Goal: Information Seeking & Learning: Learn about a topic

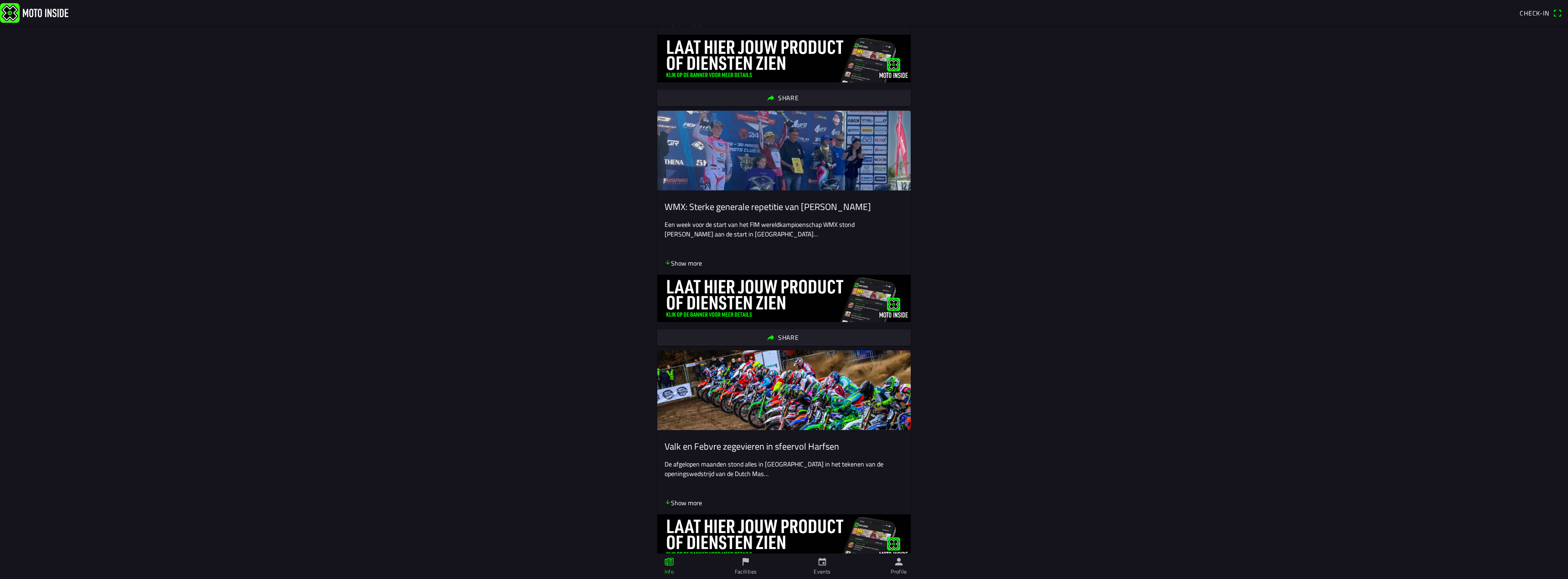
scroll to position [729, 0]
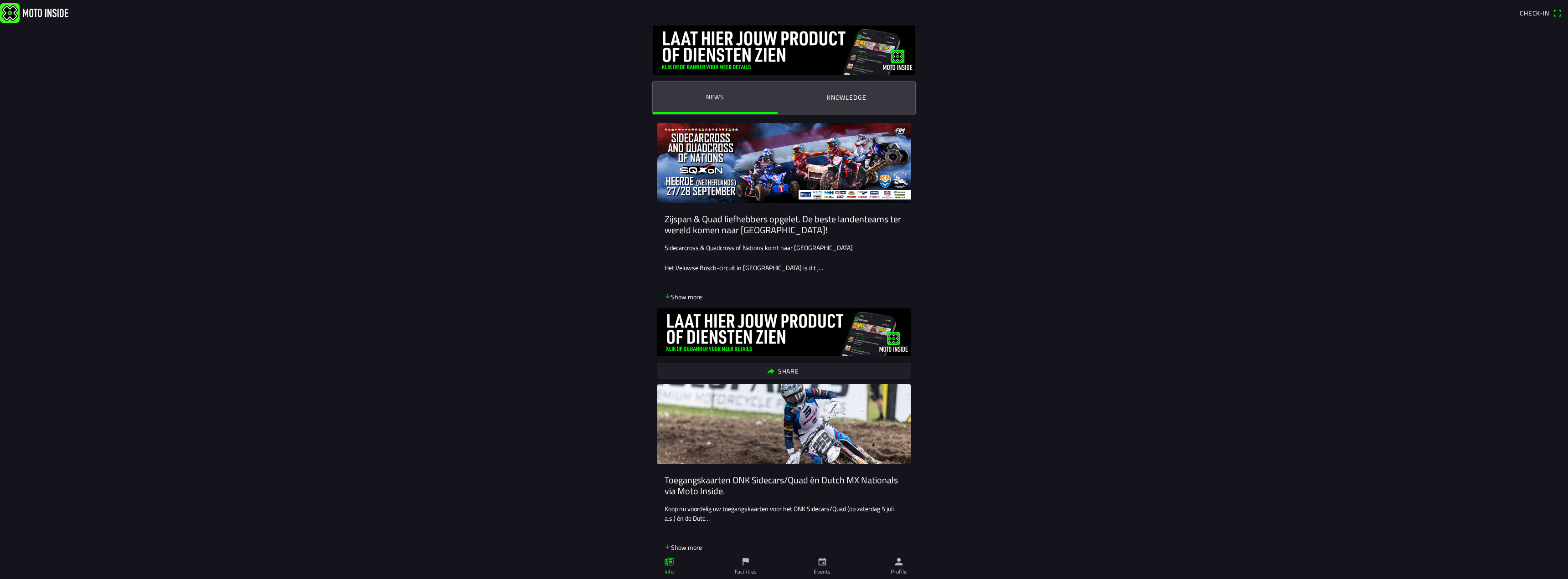
click at [751, 565] on link "Facilities" at bounding box center [746, 566] width 77 height 26
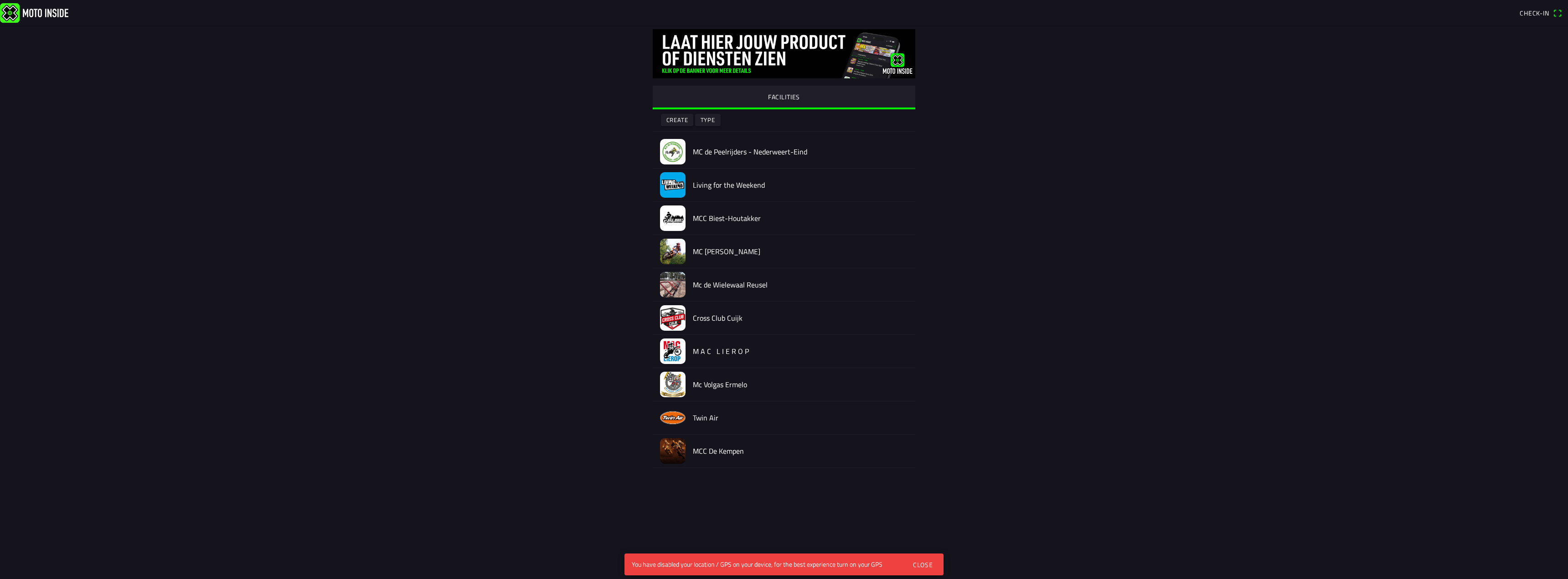
click at [748, 153] on h2 "MC de Peelrijders - Nederweert-Eind" at bounding box center [800, 151] width 215 height 9
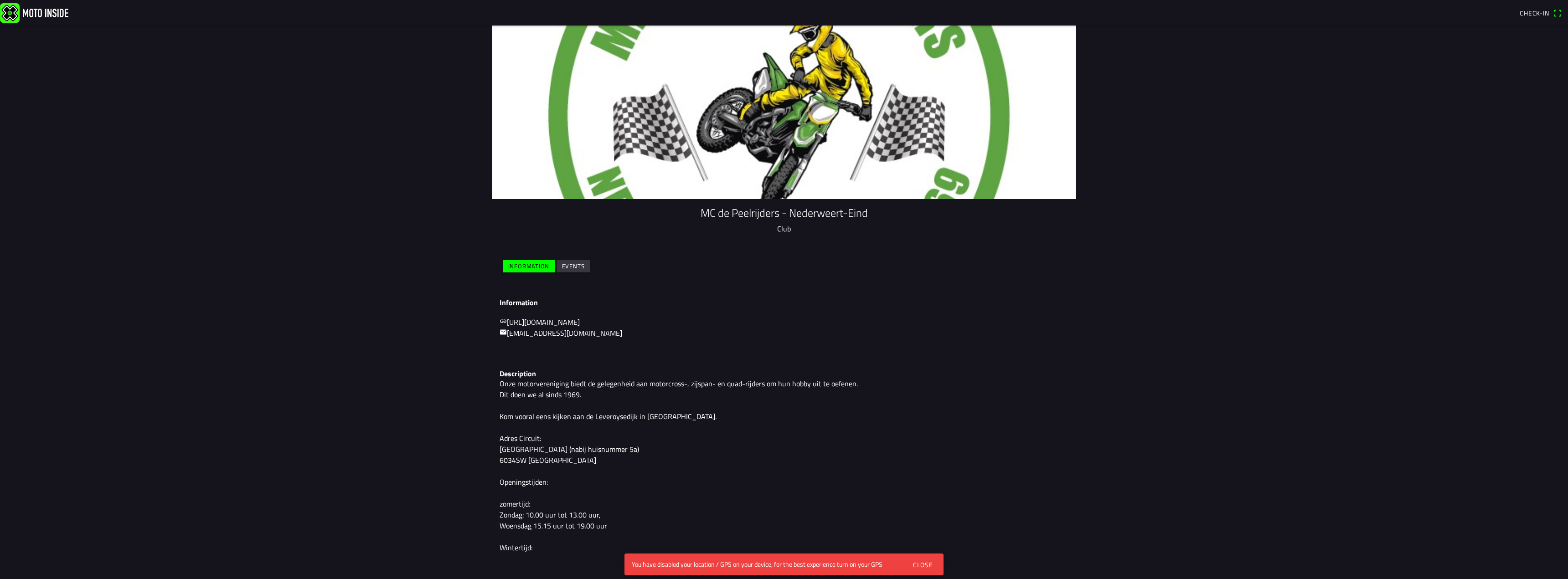
click at [0, 0] on slot "Events" at bounding box center [0, 0] width 0 height 0
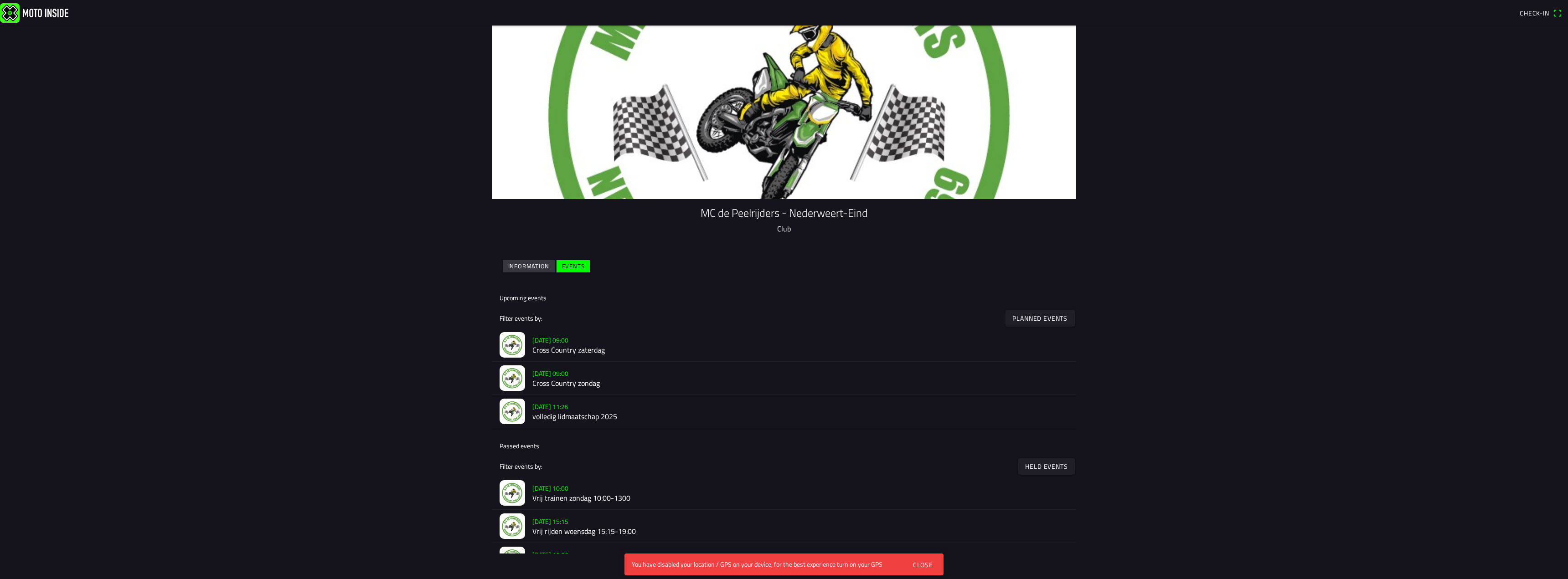
click at [573, 346] on h2 "Cross Country zaterdag" at bounding box center [800, 350] width 536 height 9
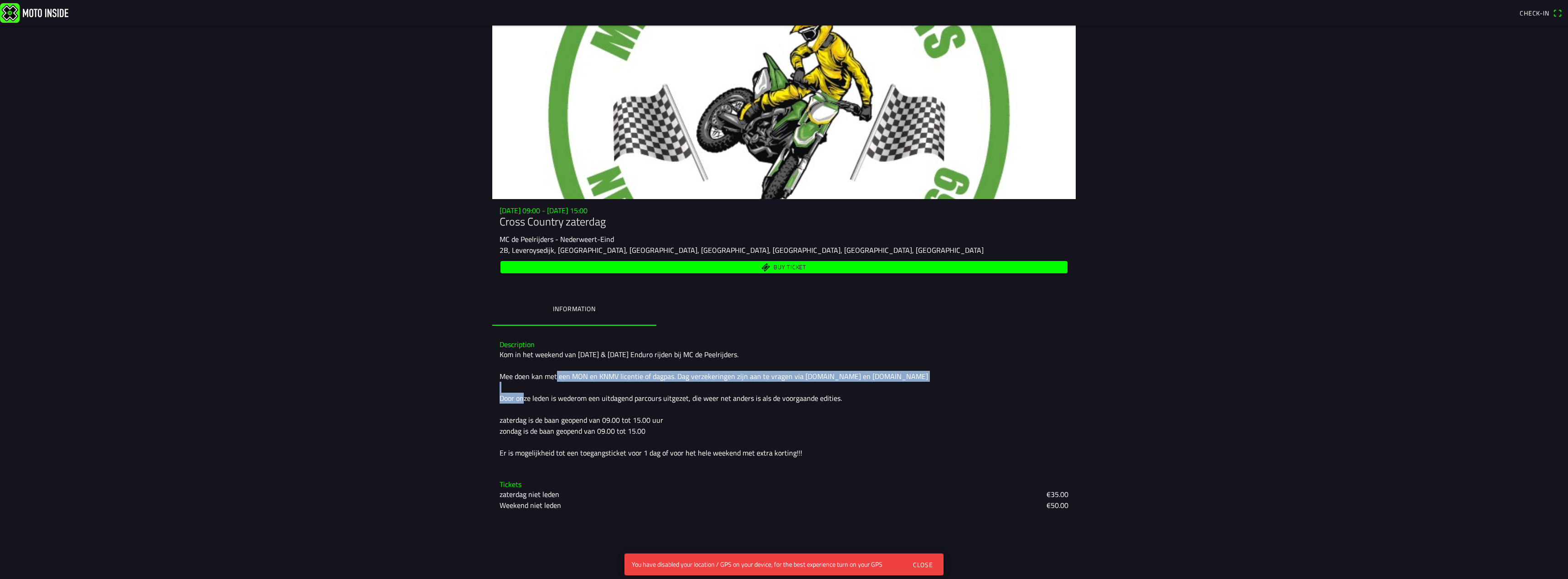
drag, startPoint x: 544, startPoint y: 375, endPoint x: 532, endPoint y: 398, distance: 25.9
click at [532, 398] on div "Kom in het weekend van 27 & 28 september Enduro rijden bij MC de Peelrijders. M…" at bounding box center [784, 403] width 569 height 109
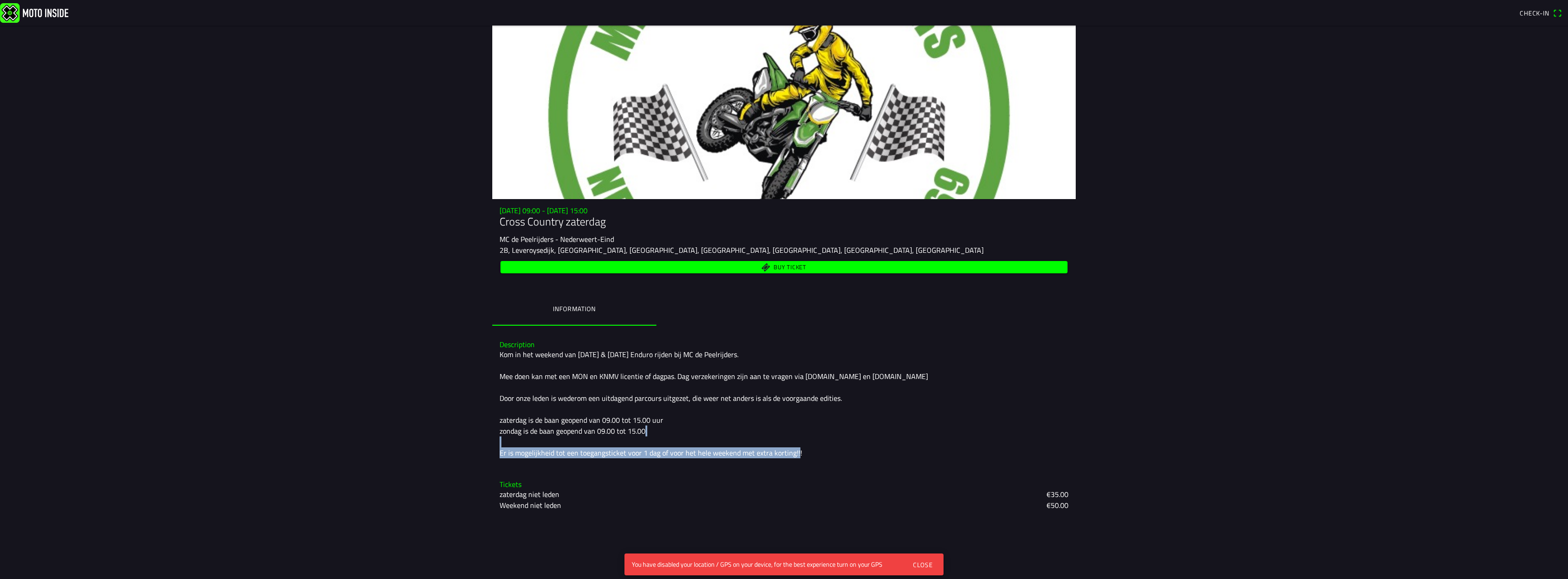
drag, startPoint x: 800, startPoint y: 453, endPoint x: 501, endPoint y: 454, distance: 299.0
click at [501, 454] on div "Kom in het weekend van 27 & 28 september Enduro rijden bij MC de Peelrijders. M…" at bounding box center [784, 403] width 569 height 109
drag, startPoint x: 516, startPoint y: 453, endPoint x: 702, endPoint y: 455, distance: 186.0
click at [702, 455] on div "Kom in het weekend van 27 & 28 september Enduro rijden bij MC de Peelrijders. M…" at bounding box center [784, 403] width 569 height 109
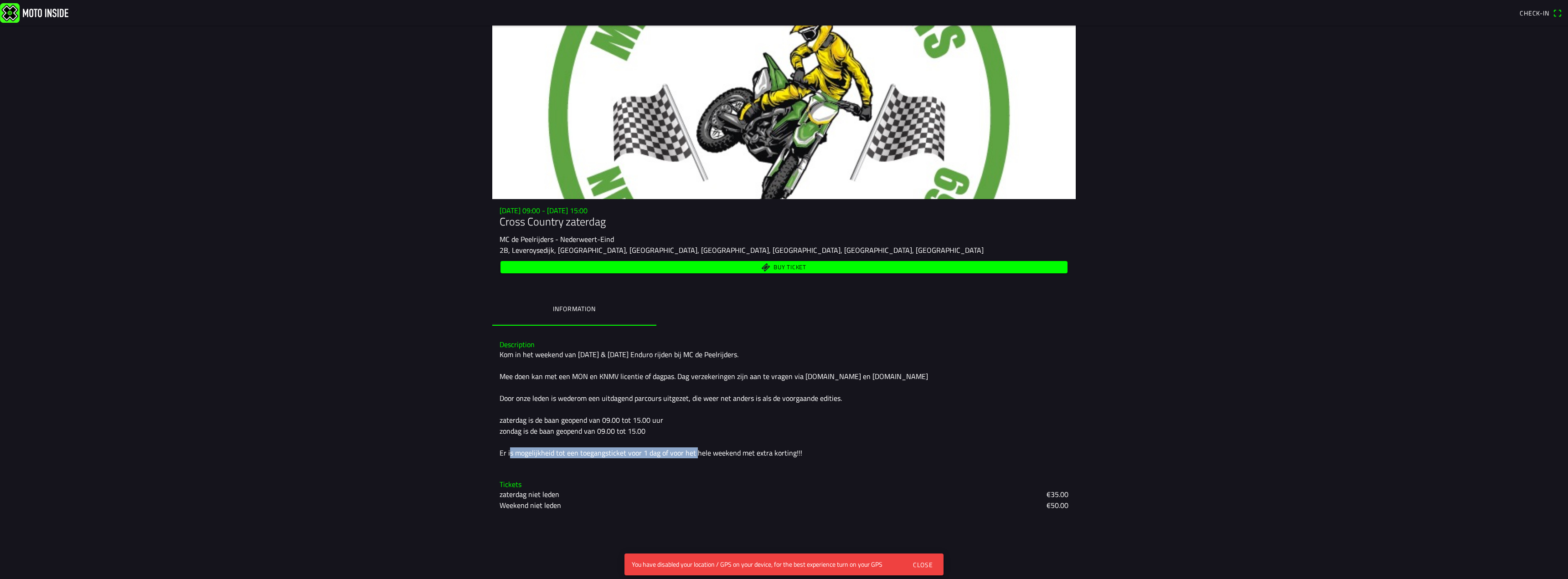
click at [702, 455] on div "Kom in het weekend van 27 & 28 september Enduro rijden bij MC de Peelrijders. M…" at bounding box center [784, 403] width 569 height 109
drag, startPoint x: 515, startPoint y: 397, endPoint x: 694, endPoint y: 397, distance: 179.0
click at [694, 397] on div "Kom in het weekend van 27 & 28 september Enduro rijden bij MC de Peelrijders. M…" at bounding box center [784, 403] width 569 height 109
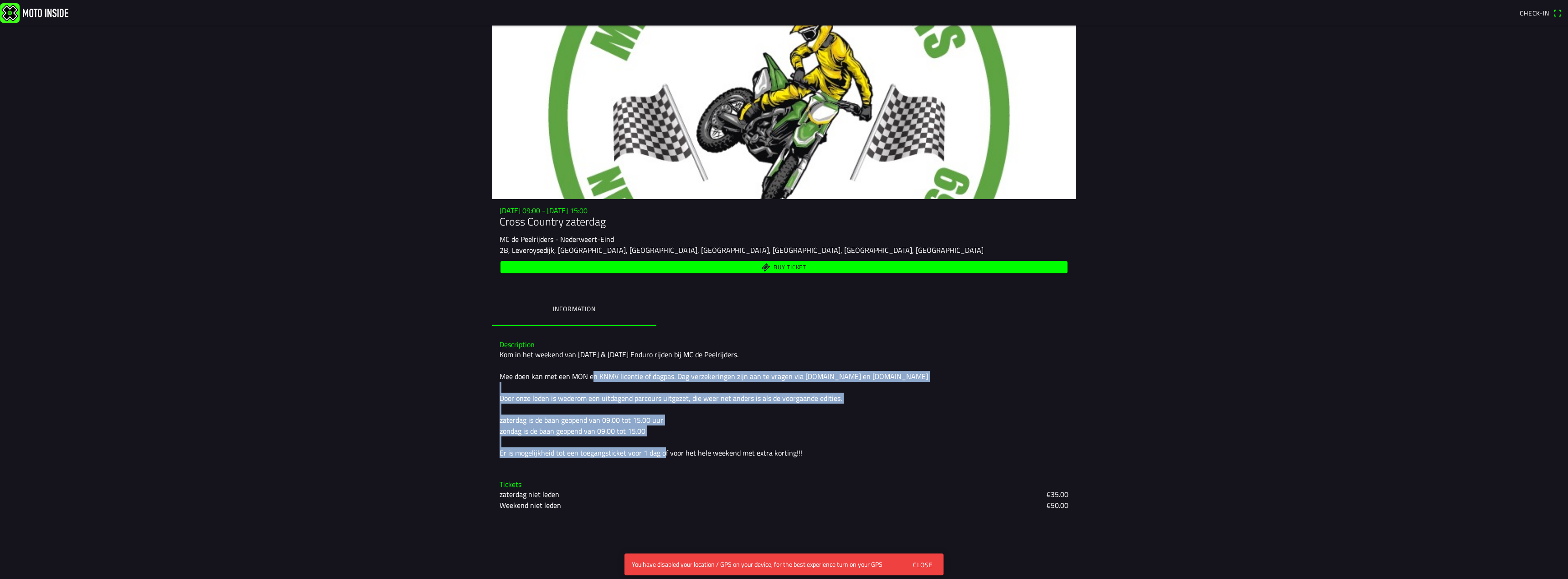
drag, startPoint x: 669, startPoint y: 454, endPoint x: 581, endPoint y: 372, distance: 120.3
click at [581, 372] on div "Kom in het weekend van 27 & 28 september Enduro rijden bij MC de Peelrijders. M…" at bounding box center [784, 403] width 569 height 109
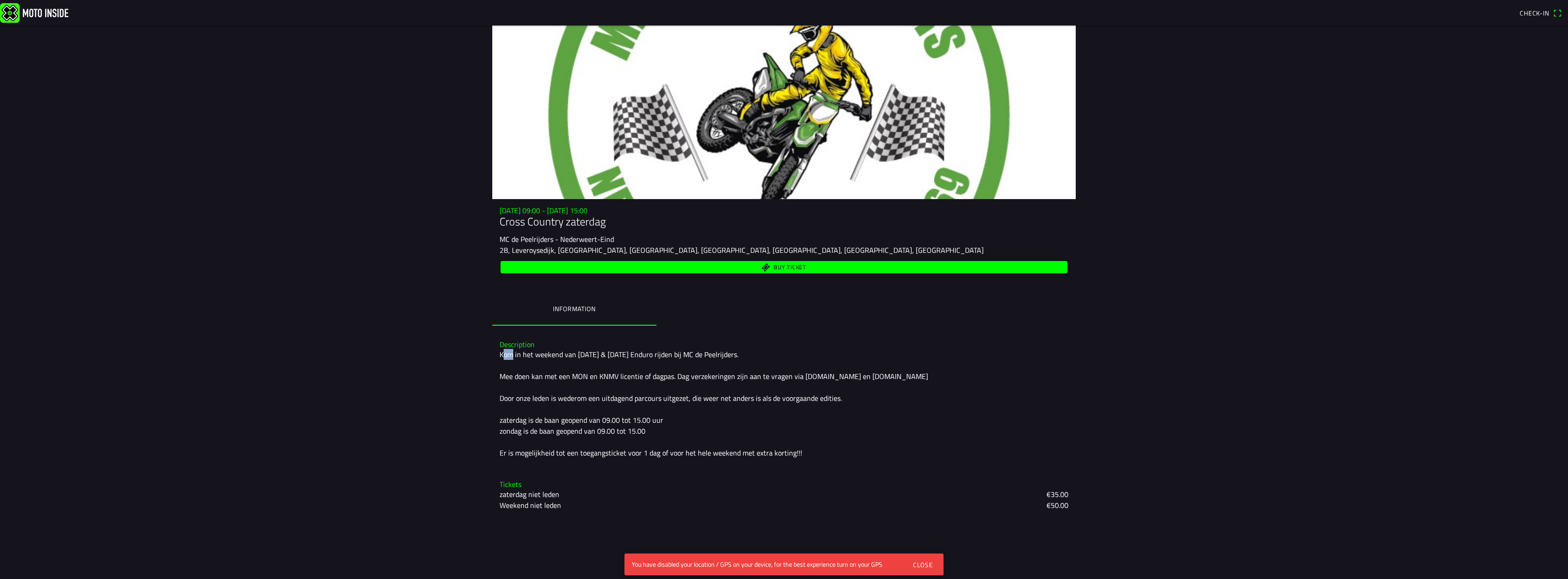
drag, startPoint x: 503, startPoint y: 356, endPoint x: 511, endPoint y: 356, distance: 8.0
click at [511, 356] on div "Kom in het weekend van 27 & 28 september Enduro rijden bij MC de Peelrijders. M…" at bounding box center [784, 403] width 569 height 109
click at [511, 356] on div "Kom in het weekend van 27 & 28 september Enduro rijden bij MC de Peelrijders. M…" at bounding box center [784, 403] width 569 height 109
drag, startPoint x: 500, startPoint y: 357, endPoint x: 657, endPoint y: 363, distance: 157.1
click at [657, 363] on div "Kom in het weekend van 27 & 28 september Enduro rijden bij MC de Peelrijders. M…" at bounding box center [784, 403] width 569 height 109
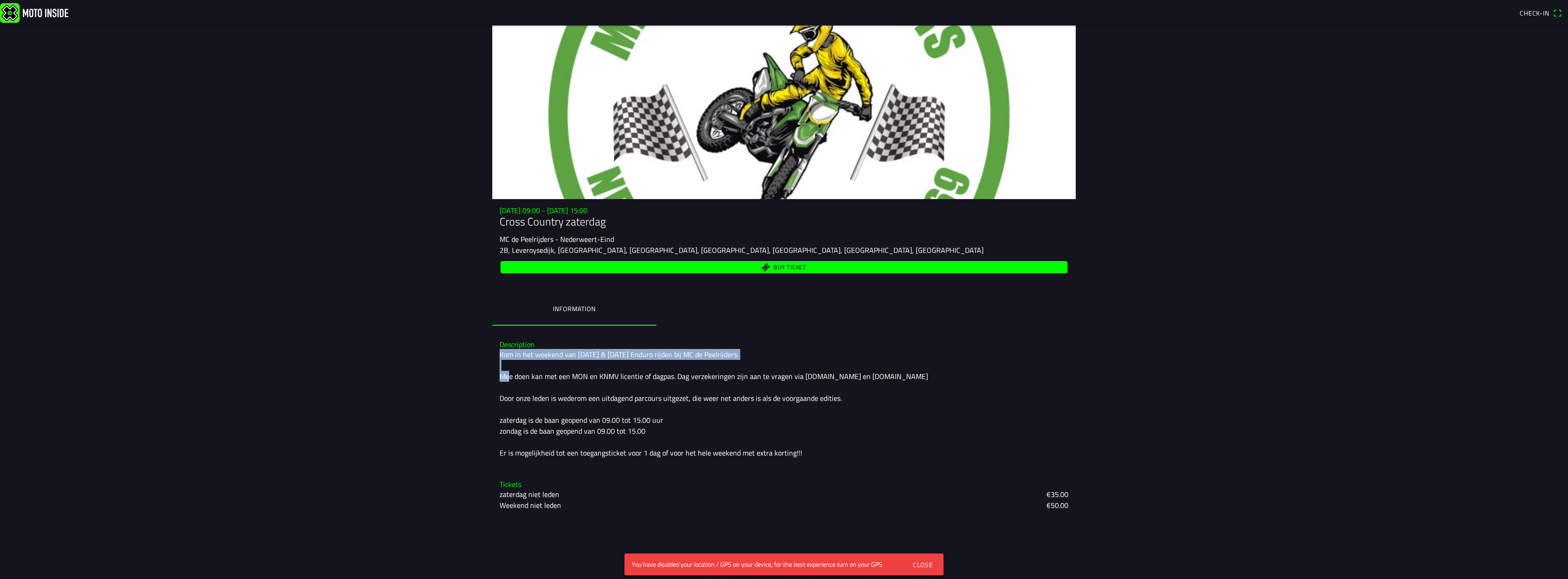
click at [657, 363] on div "Kom in het weekend van 27 & 28 september Enduro rijden bij MC de Peelrijders. M…" at bounding box center [784, 403] width 569 height 109
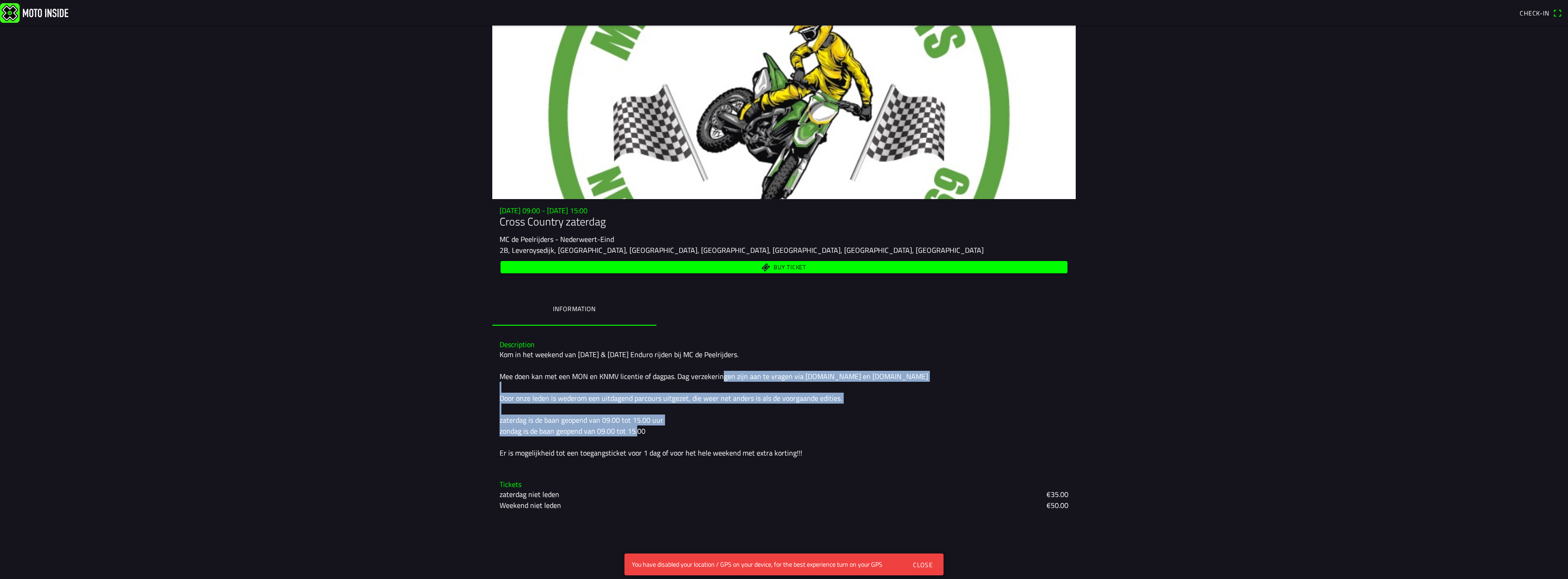
drag, startPoint x: 647, startPoint y: 432, endPoint x: 719, endPoint y: 377, distance: 90.6
click at [716, 377] on div "Kom in het weekend van 27 & 28 september Enduro rijden bij MC de Peelrijders. M…" at bounding box center [784, 403] width 569 height 109
click at [719, 377] on div "Kom in het weekend van 27 & 28 september Enduro rijden bij MC de Peelrijders. M…" at bounding box center [784, 403] width 569 height 109
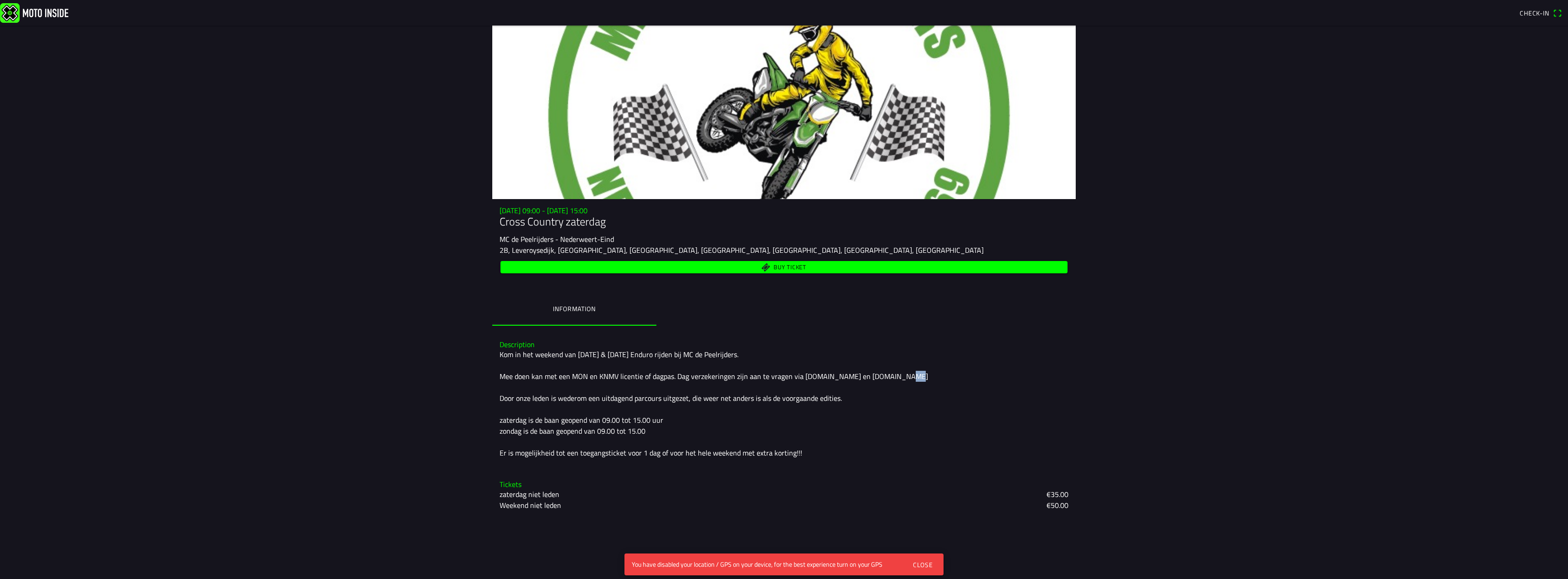
drag, startPoint x: 889, startPoint y: 372, endPoint x: 576, endPoint y: 382, distance: 313.2
click at [576, 382] on div "Kom in het weekend van 27 & 28 september Enduro rijden bij MC de Peelrijders. M…" at bounding box center [784, 403] width 569 height 109
drag, startPoint x: 536, startPoint y: 375, endPoint x: 786, endPoint y: 382, distance: 250.1
click at [787, 382] on div "Kom in het weekend van 27 & 28 september Enduro rijden bij MC de Peelrijders. M…" at bounding box center [784, 403] width 569 height 109
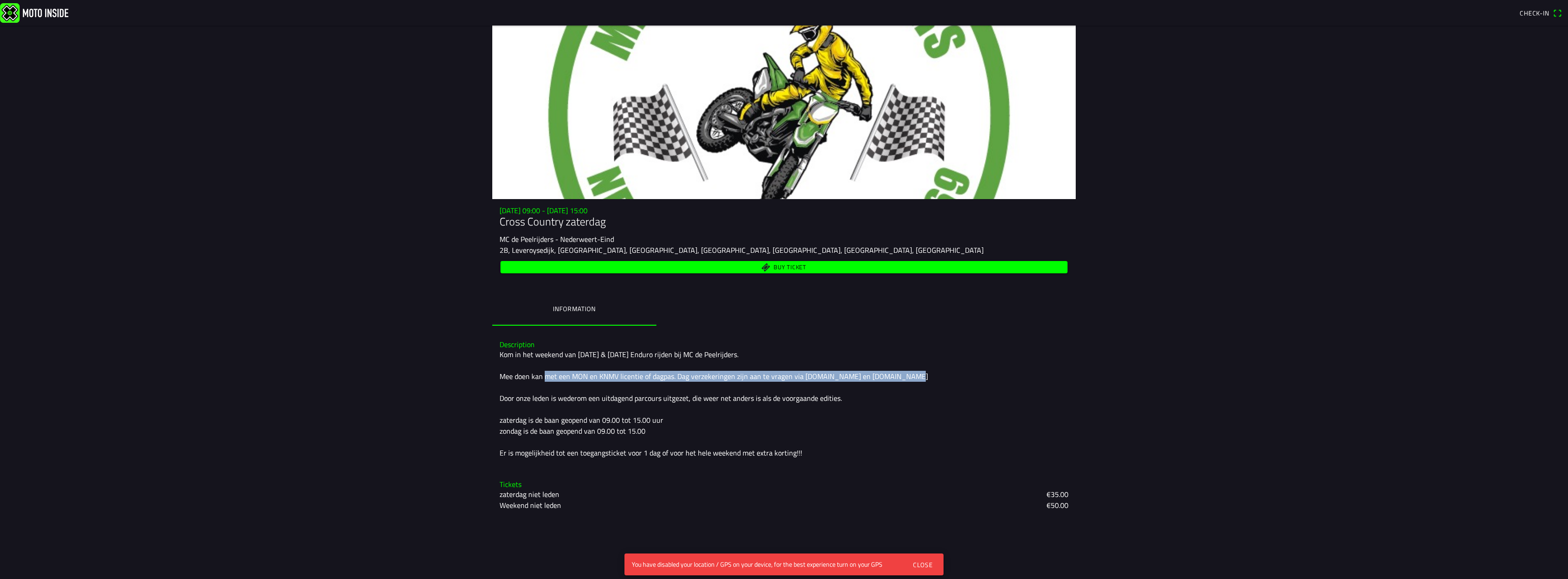
click at [786, 382] on div "Kom in het weekend van 27 & 28 september Enduro rijden bij MC de Peelrijders. M…" at bounding box center [784, 403] width 569 height 109
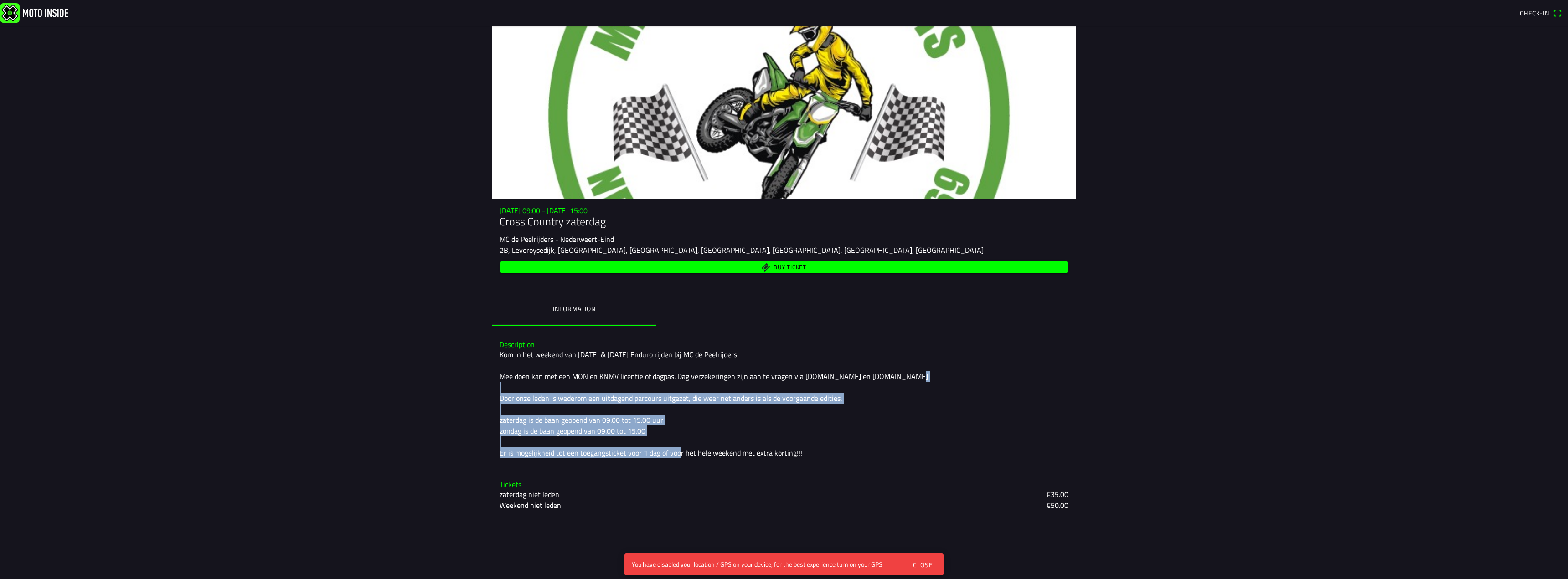
drag, startPoint x: 669, startPoint y: 455, endPoint x: 533, endPoint y: 382, distance: 154.4
click at [533, 382] on div "Description Kom in het weekend van 27 & 28 september Enduro rijden bij MC de Pe…" at bounding box center [784, 399] width 583 height 133
click at [533, 382] on div "Kom in het weekend van 27 & 28 september Enduro rijden bij MC de Peelrijders. M…" at bounding box center [784, 403] width 569 height 109
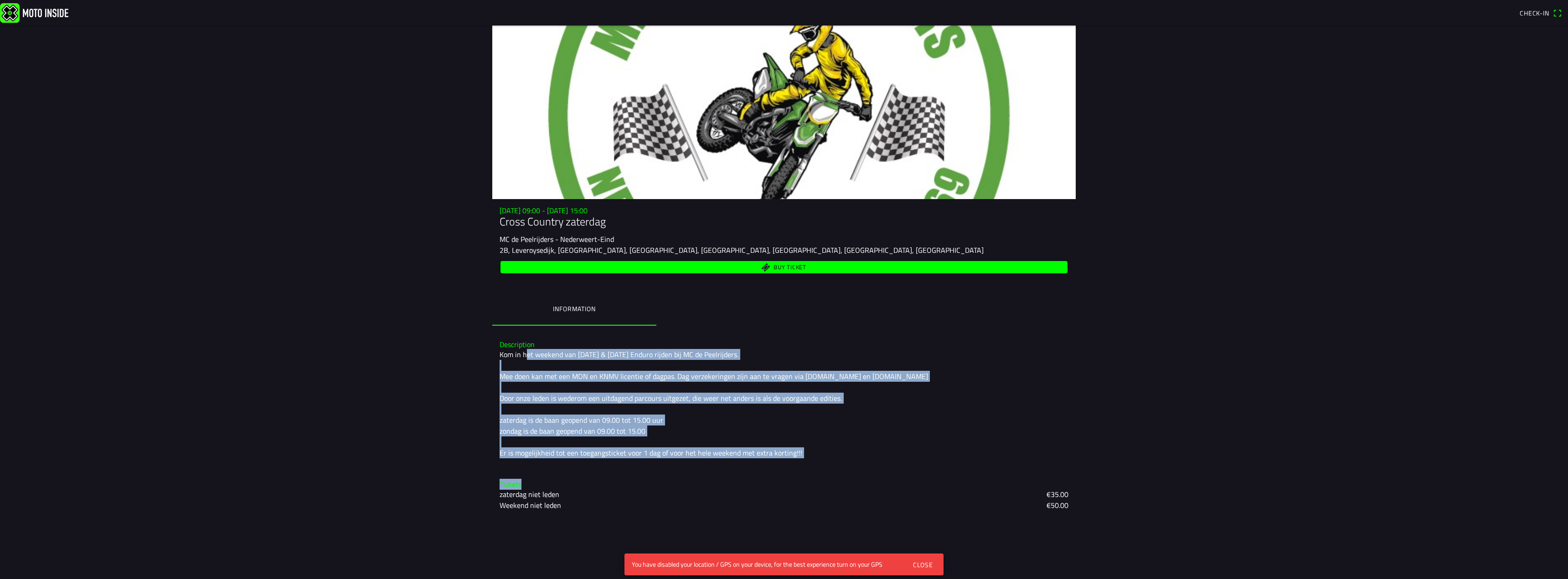
drag, startPoint x: 525, startPoint y: 356, endPoint x: 581, endPoint y: 479, distance: 135.1
click at [581, 479] on div "Description Kom in het weekend van 27 & 28 september Enduro rijden bij MC de Pe…" at bounding box center [784, 426] width 583 height 185
click at [581, 479] on div "Tickets zaterdag niet leden €35.00 Weekend niet leden €50.00" at bounding box center [784, 496] width 583 height 45
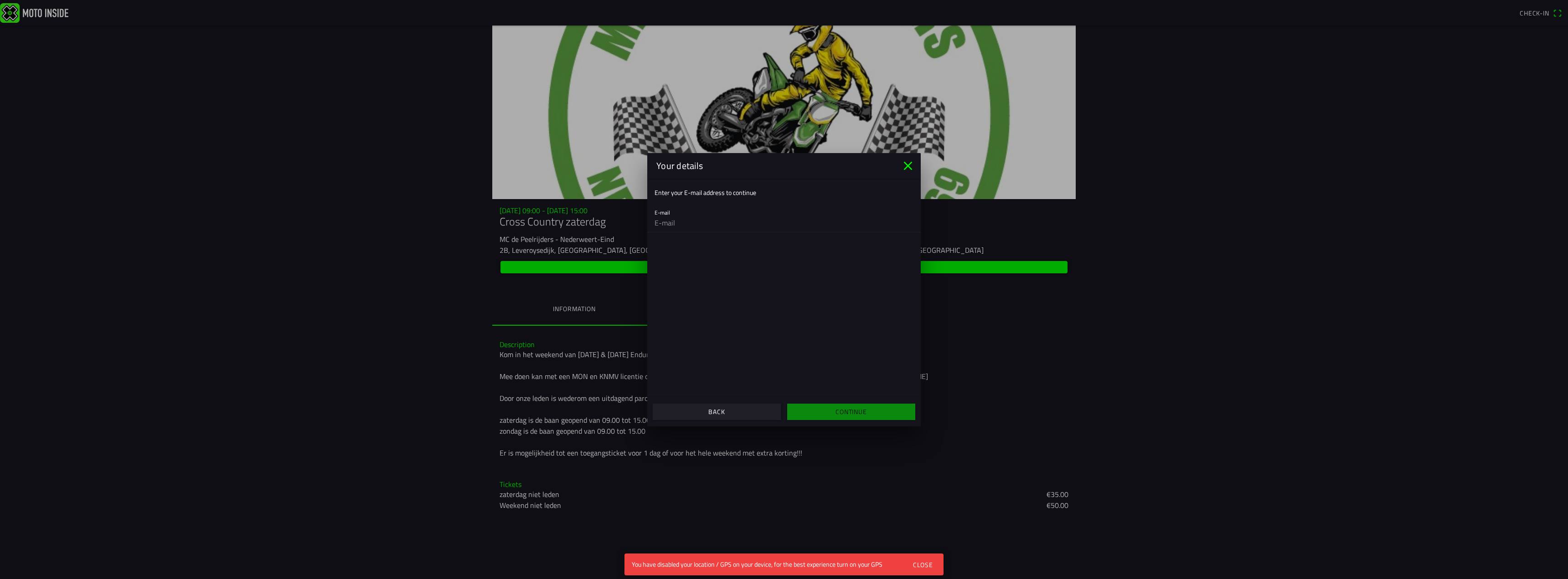
click at [0, 0] on slot "Back" at bounding box center [0, 0] width 0 height 0
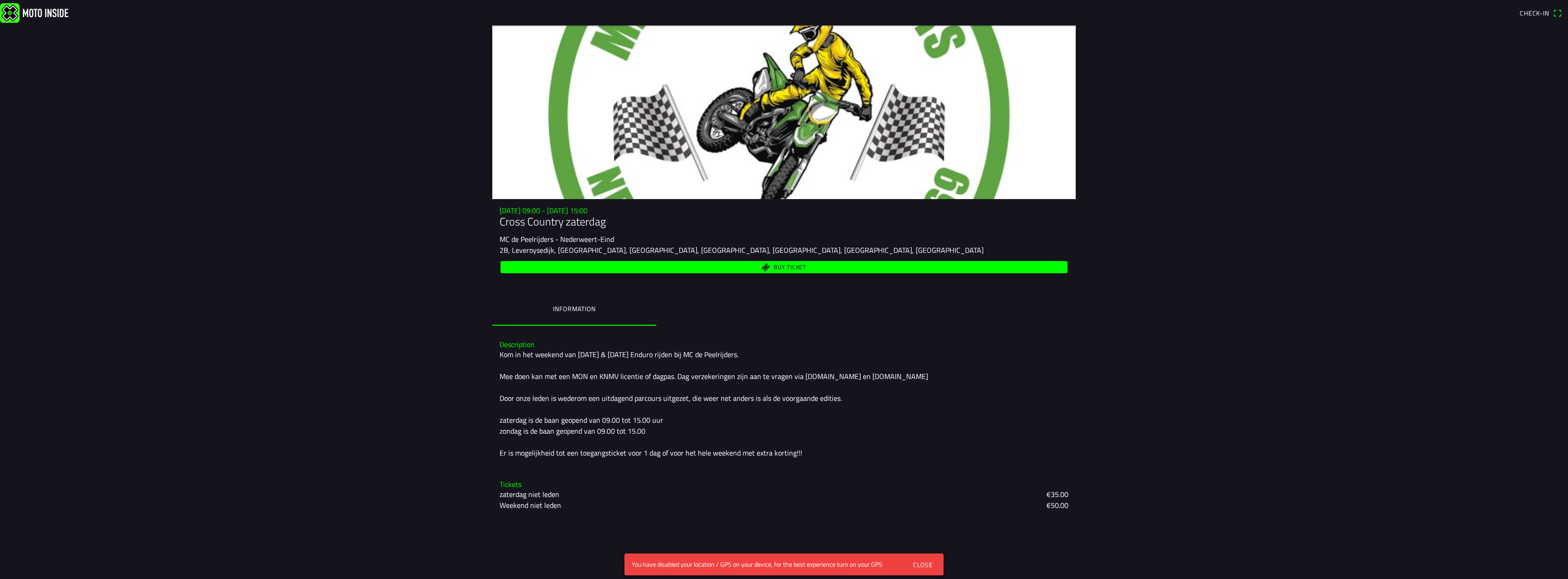
click at [355, 313] on main "Sa 27 Sep - 09:00 - Su 28 Sep - 15:00 Cross Country zaterdag MC de Peelrijders …" at bounding box center [784, 303] width 1568 height 554
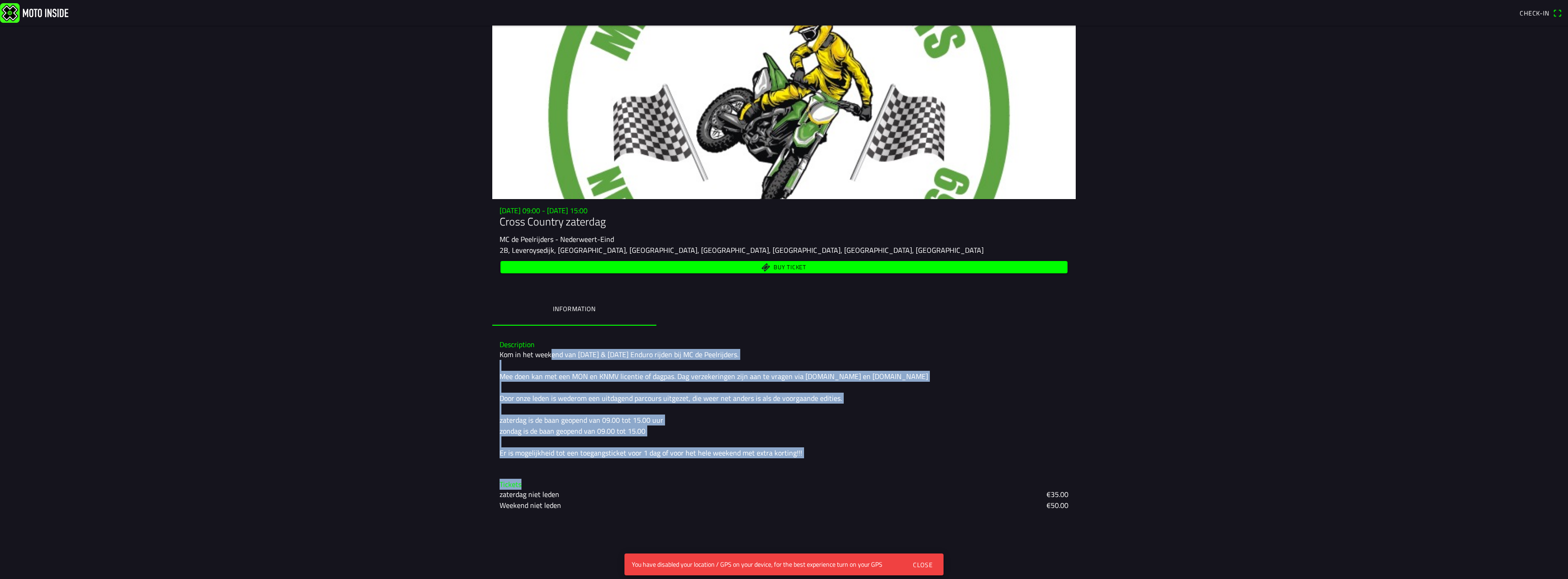
drag, startPoint x: 549, startPoint y: 357, endPoint x: 569, endPoint y: 467, distance: 111.8
click at [569, 467] on div "Description Kom in het weekend van 27 & 28 september Enduro rijden bij MC de Pe…" at bounding box center [784, 426] width 583 height 185
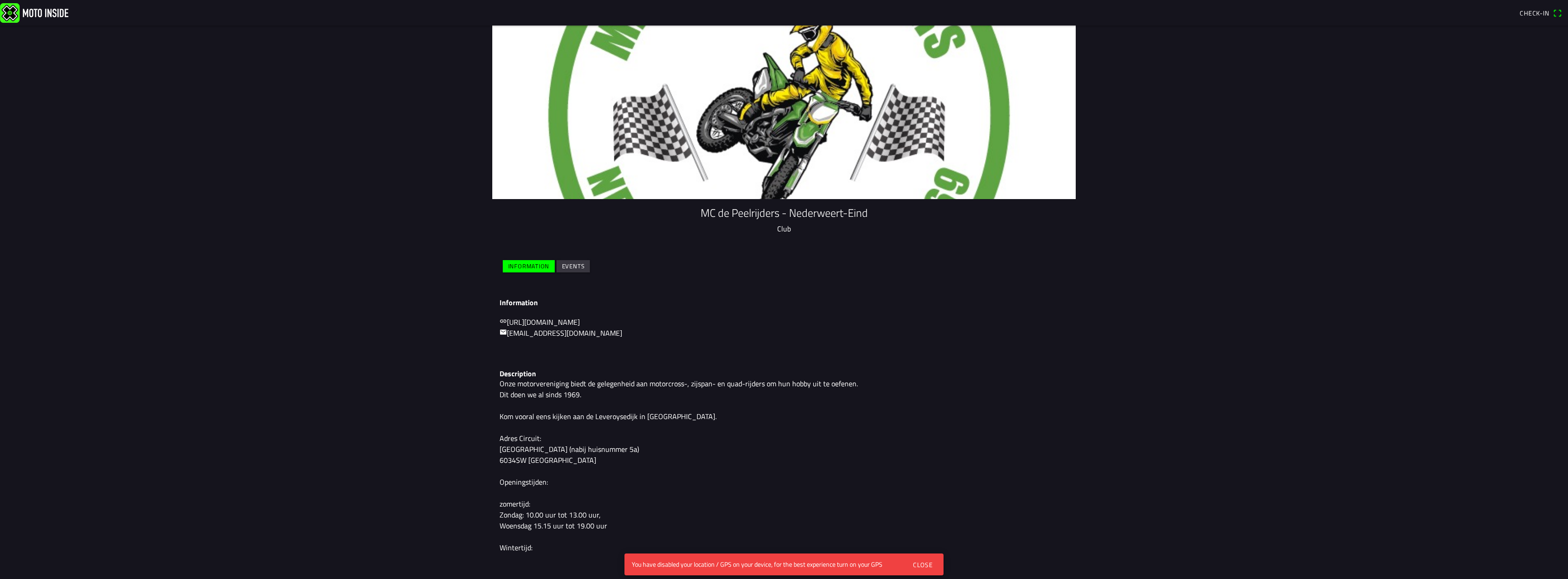
click at [0, 0] on slot "Events" at bounding box center [0, 0] width 0 height 0
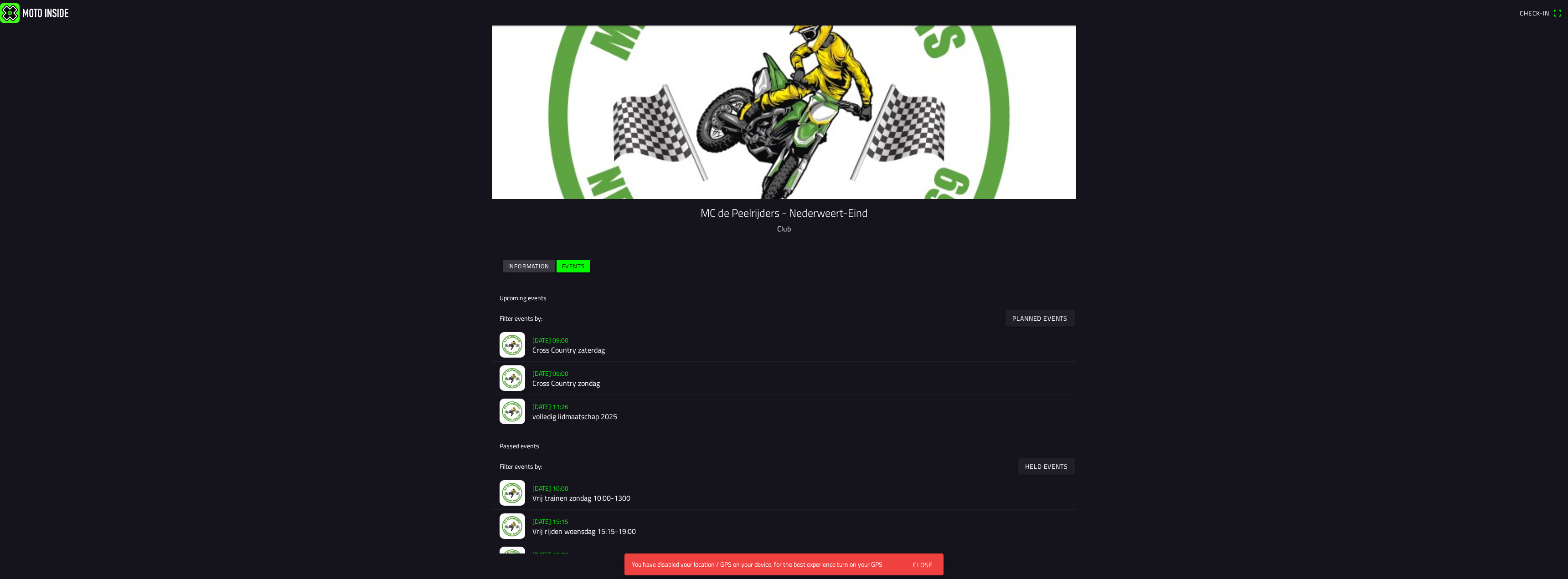
click at [570, 352] on h2 "Cross Country zaterdag" at bounding box center [800, 350] width 536 height 9
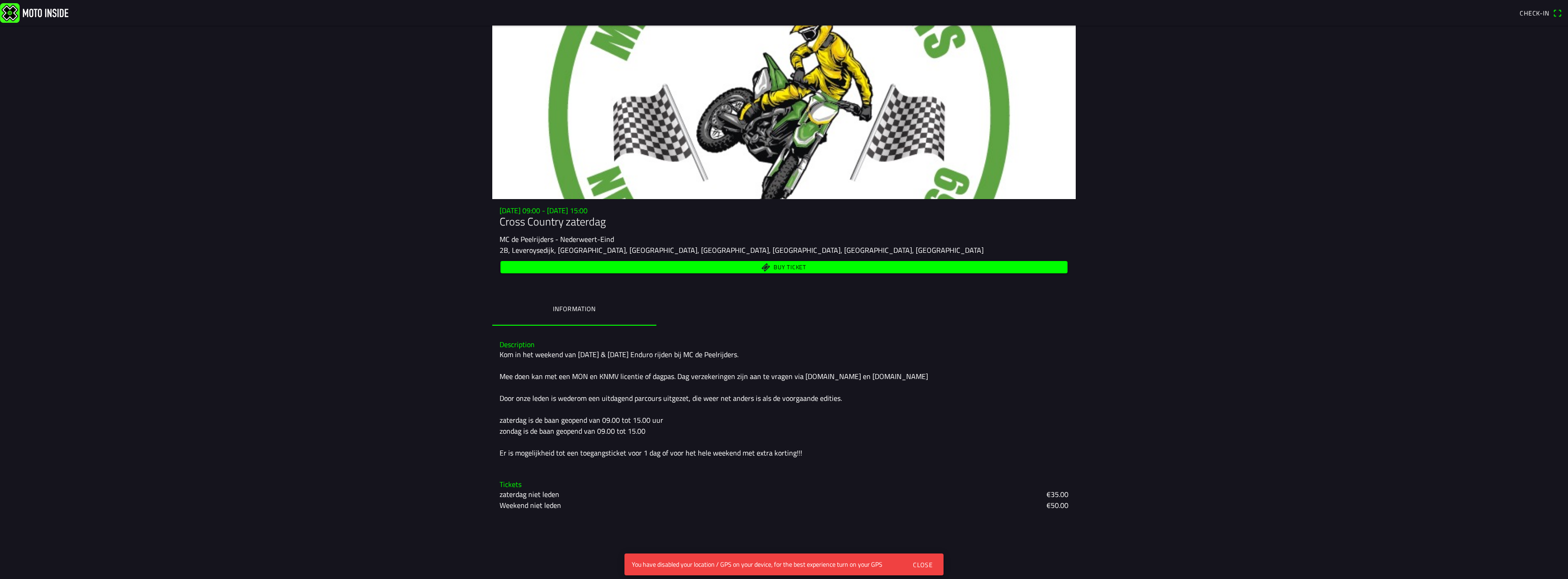
click at [1191, 207] on main "Sa 27 Sep - 09:00 - Su 28 Sep - 15:00 Cross Country zaterdag MC de Peelrijders …" at bounding box center [784, 303] width 1568 height 554
drag, startPoint x: 497, startPoint y: 221, endPoint x: 624, endPoint y: 241, distance: 128.6
click at [630, 241] on div "Sa 27 Sep - 09:00 - Su 28 Sep - 15:00 Cross Country zaterdag MC de Peelrijders …" at bounding box center [784, 241] width 583 height 69
